Goal: Navigation & Orientation: Find specific page/section

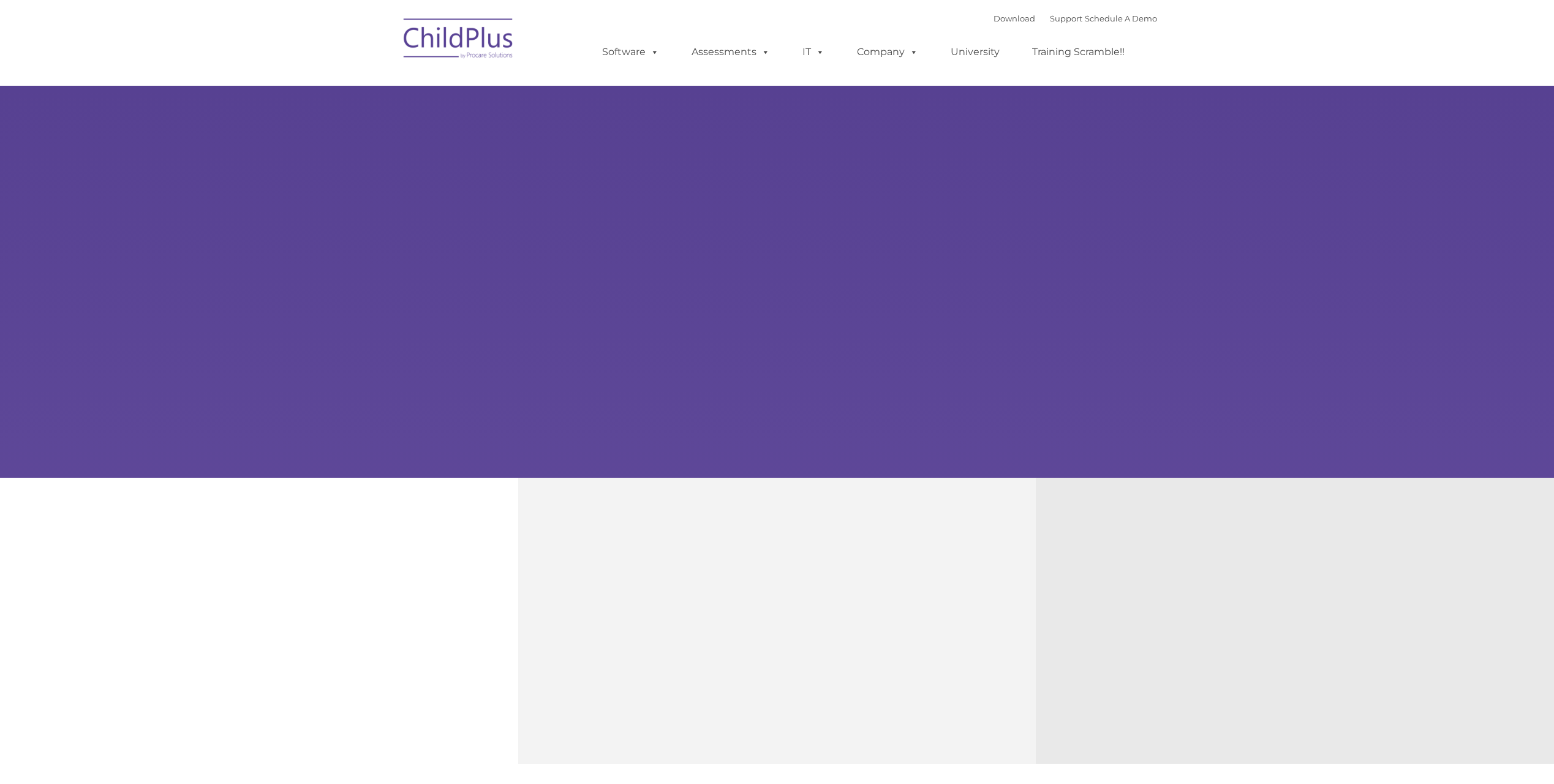
type input ""
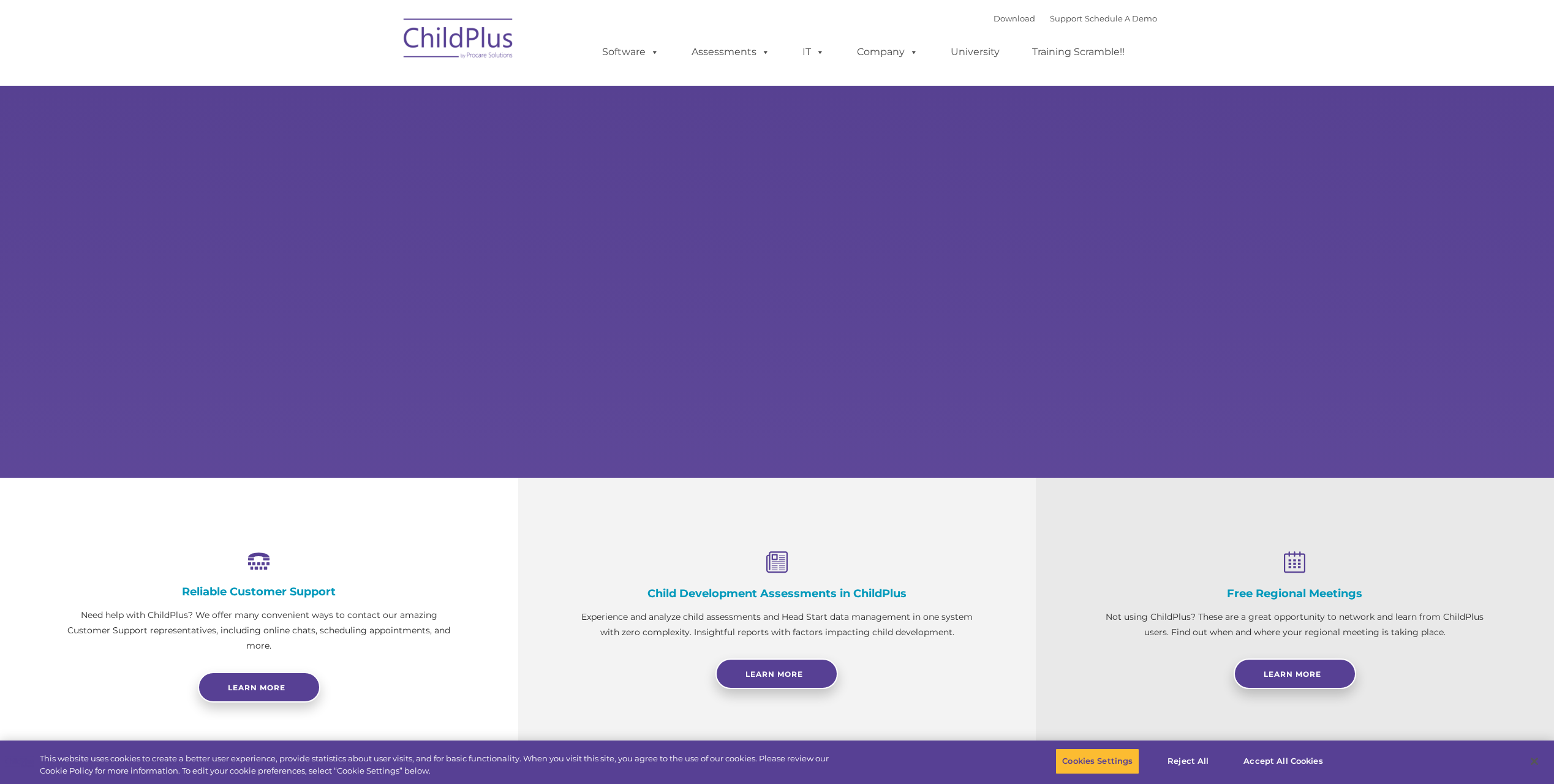
select select "MEDIUM"
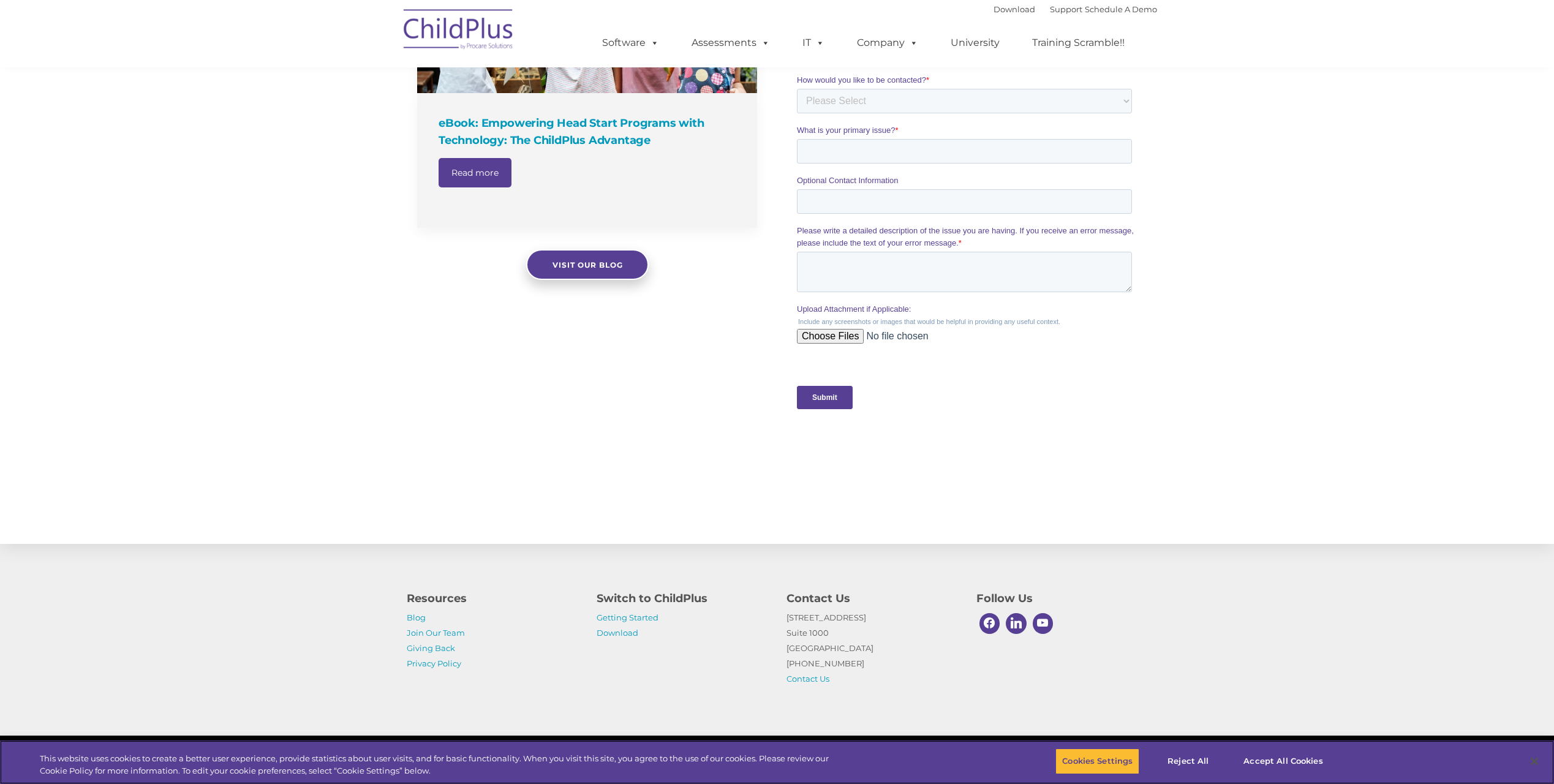
scroll to position [973, 0]
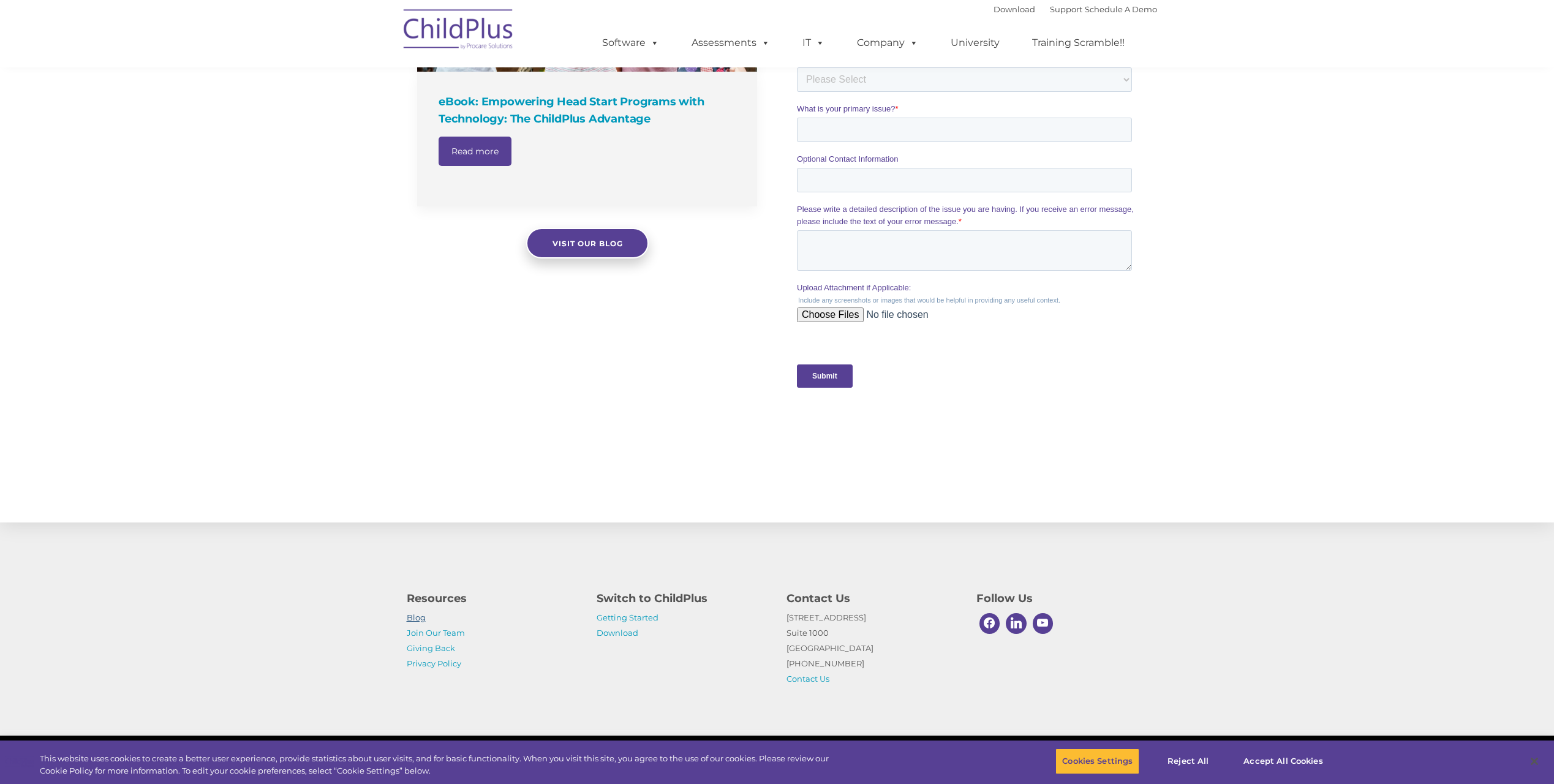
click at [417, 618] on link "Blog" at bounding box center [416, 617] width 19 height 10
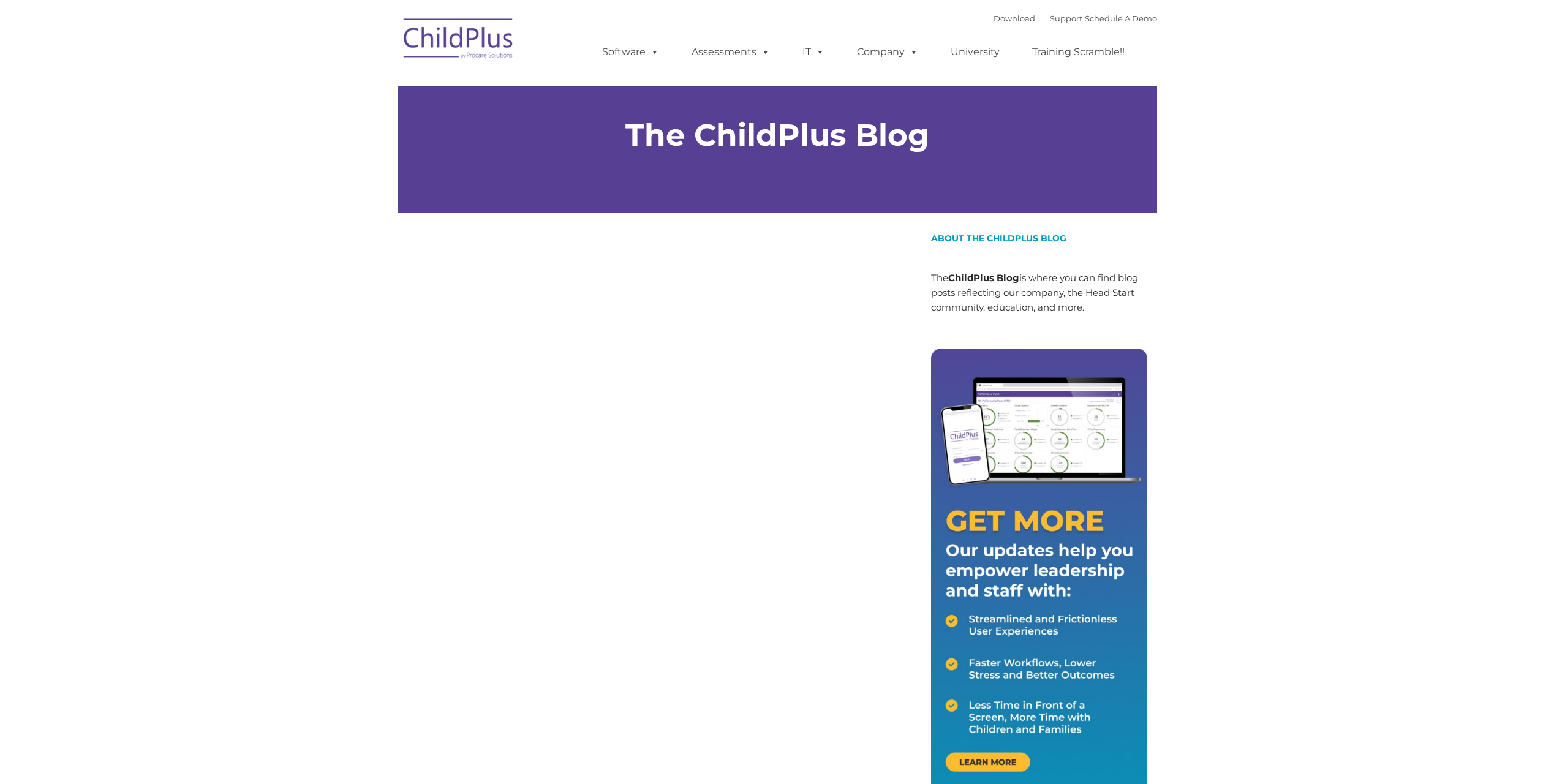
type input ""
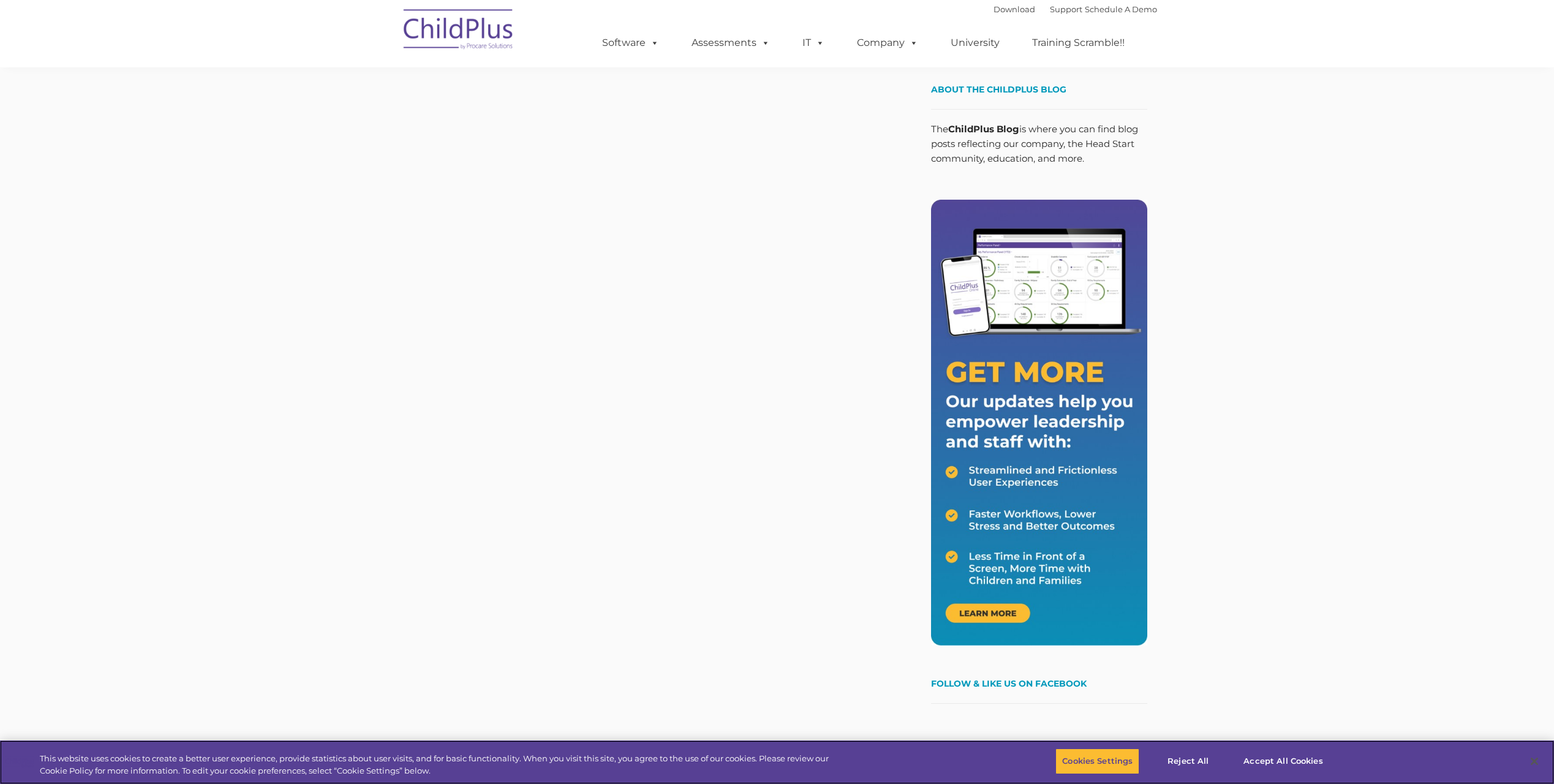
scroll to position [138, 0]
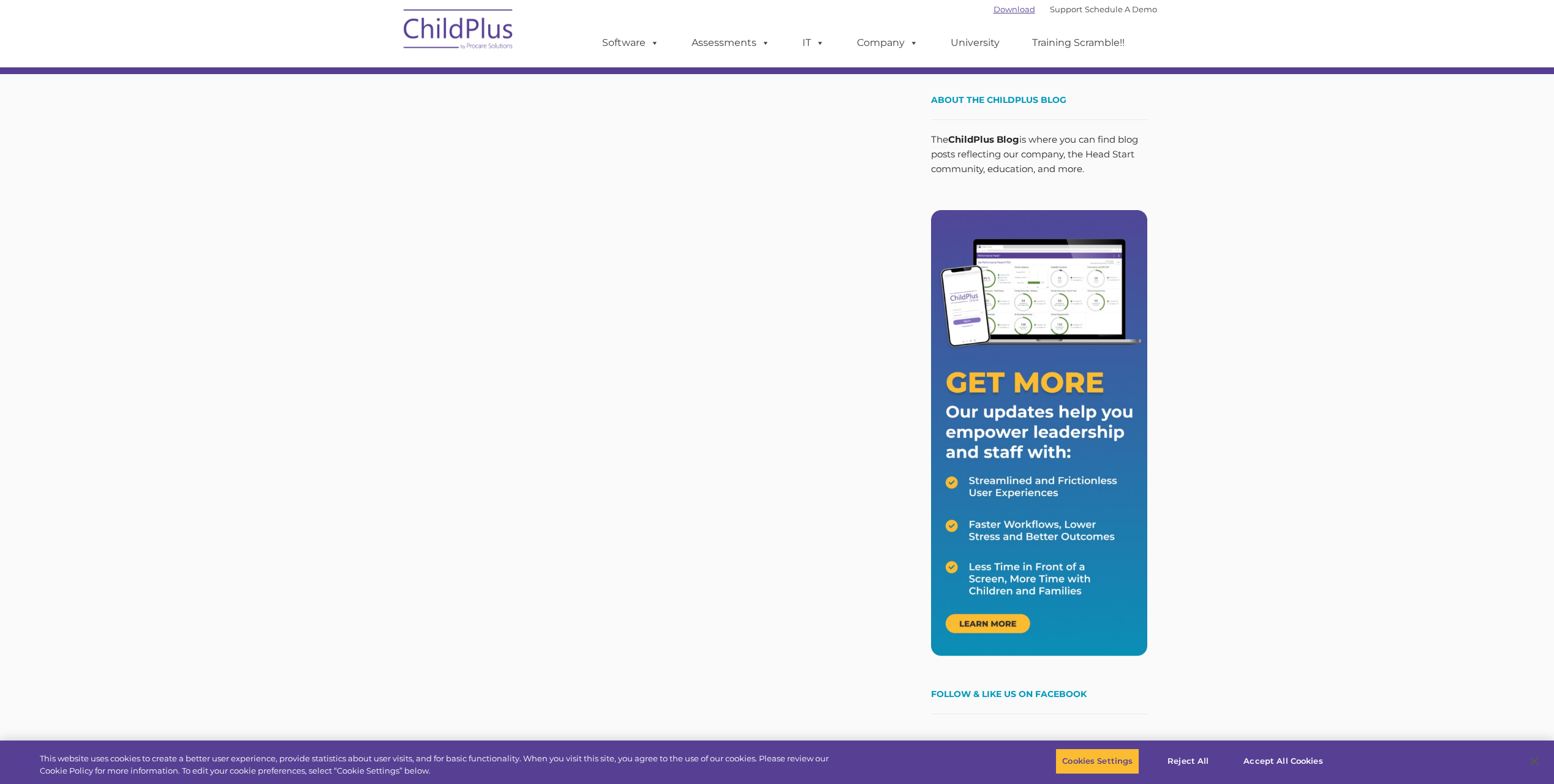
click at [1013, 9] on link "Download" at bounding box center [1015, 9] width 42 height 10
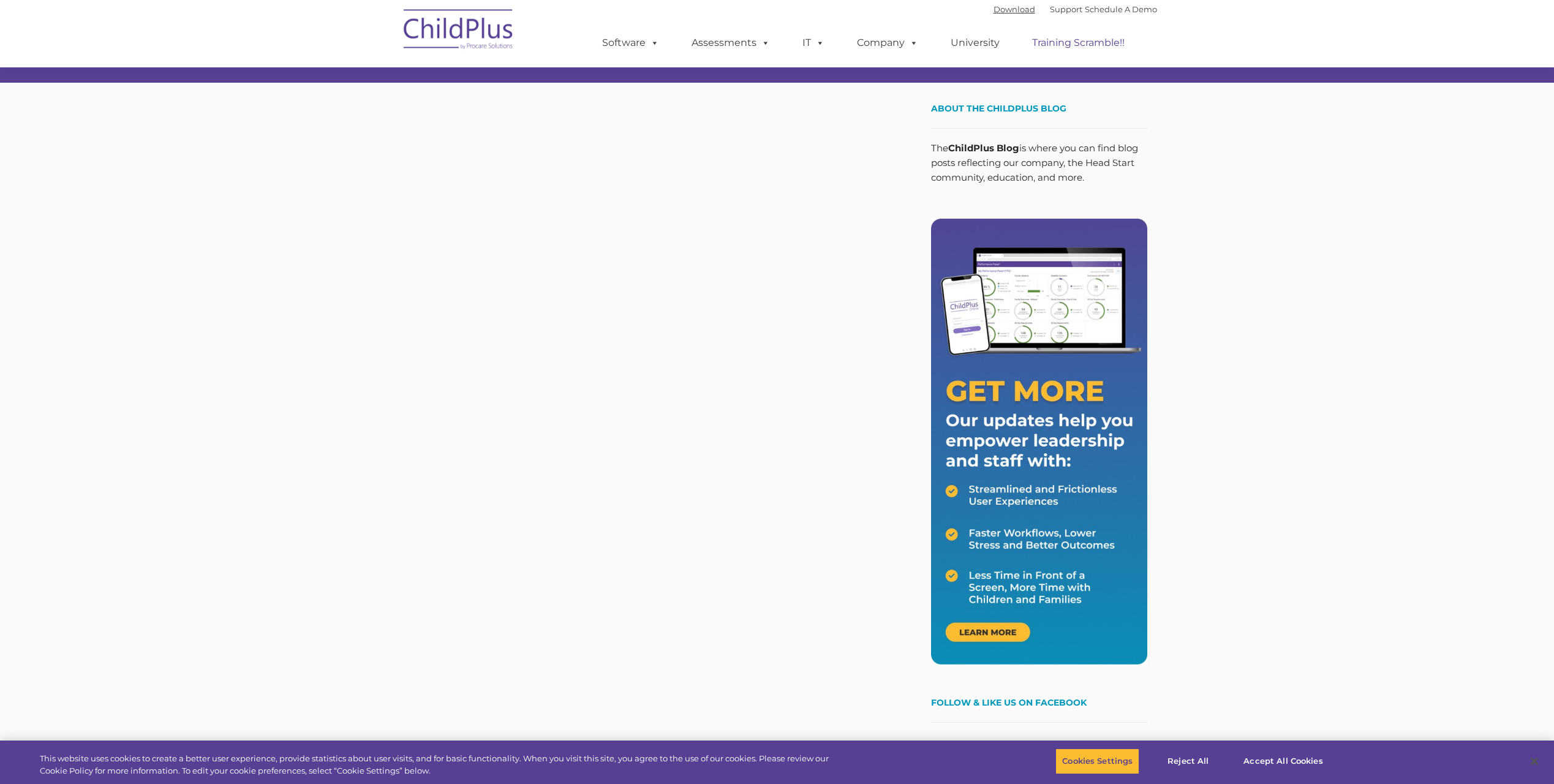
scroll to position [0, 0]
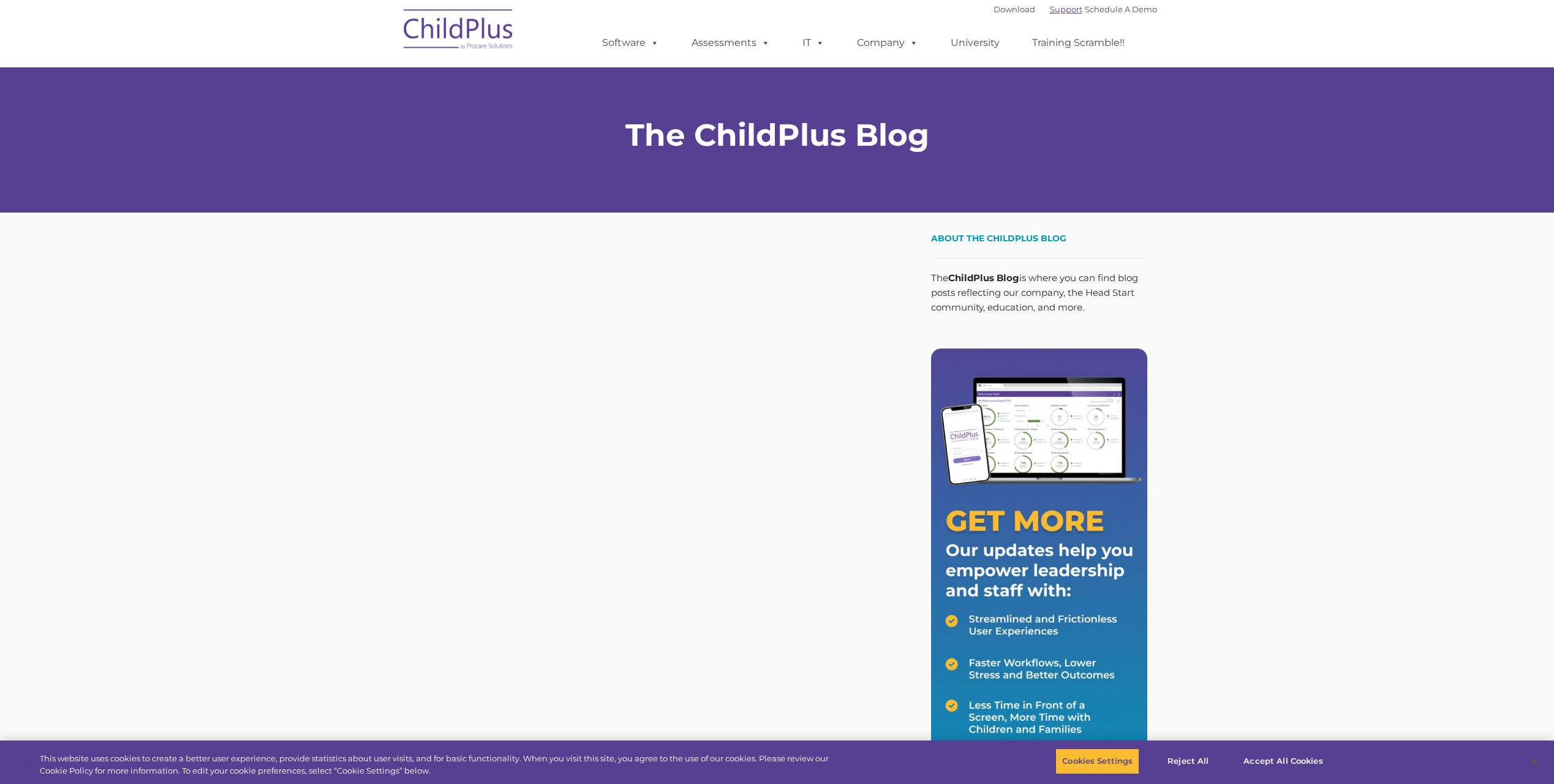
click at [1054, 12] on link "Support" at bounding box center [1067, 9] width 32 height 10
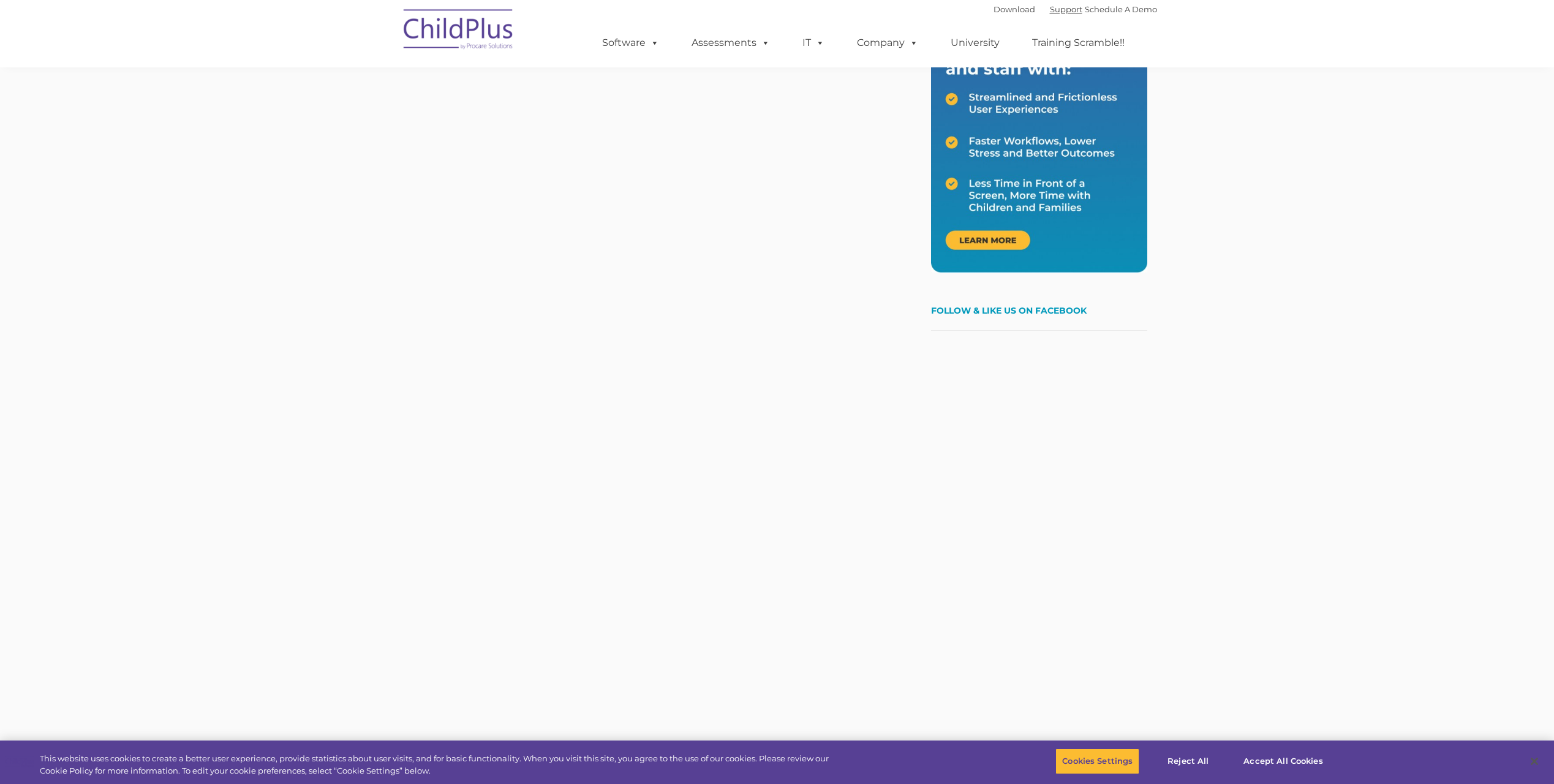
scroll to position [793, 0]
